Goal: Navigation & Orientation: Find specific page/section

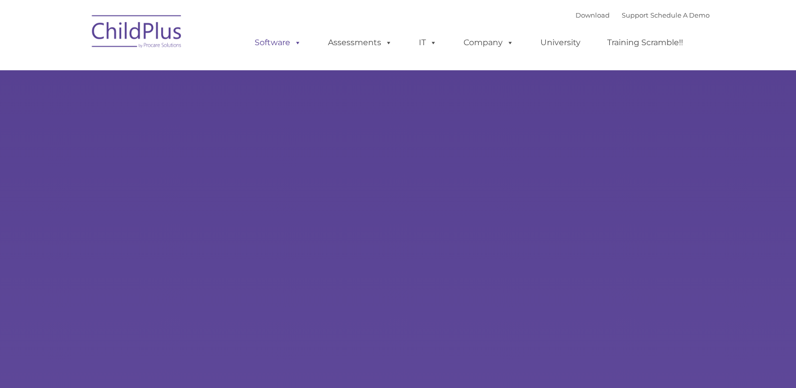
select select "MEDIUM"
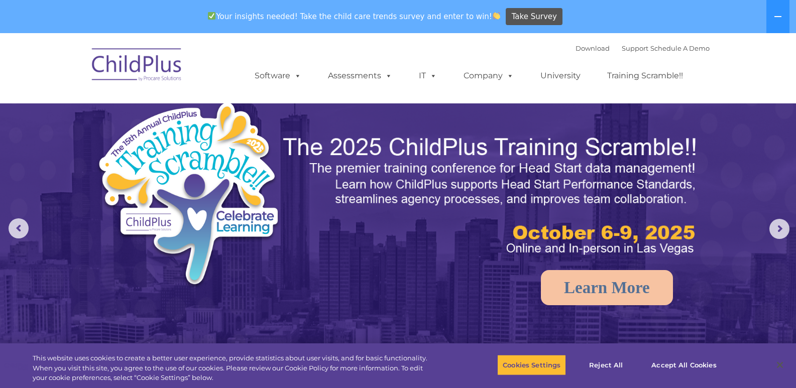
click at [125, 69] on img at bounding box center [137, 66] width 100 height 50
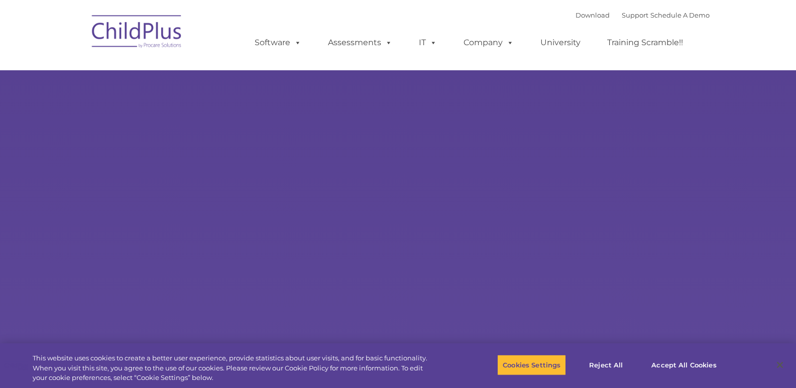
type input ""
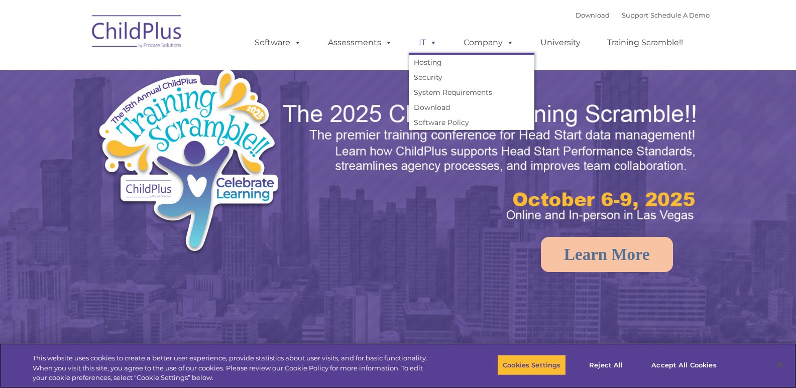
scroll to position [97, 0]
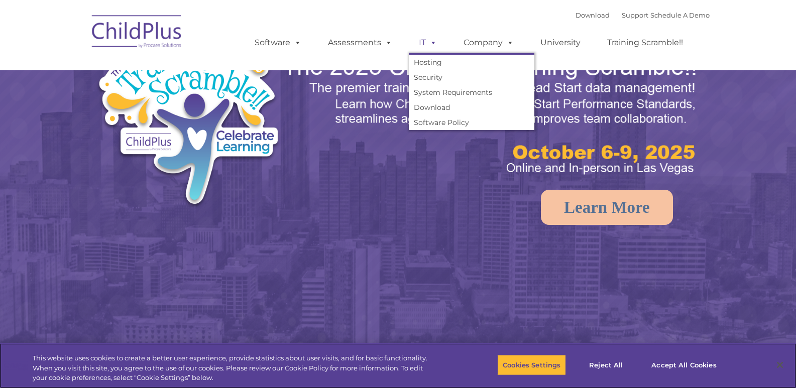
select select "MEDIUM"
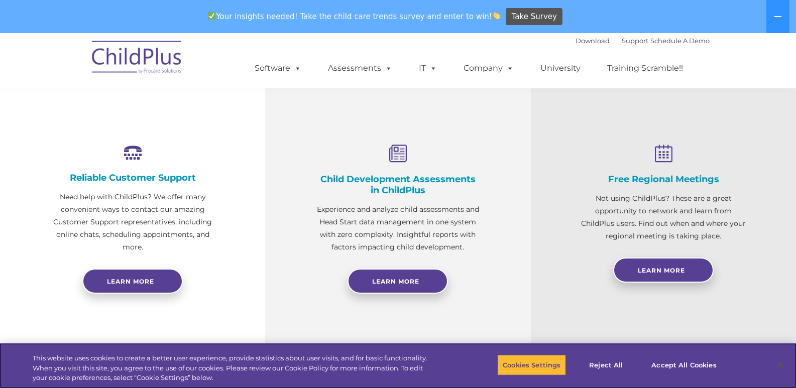
scroll to position [347, 0]
